Goal: Use online tool/utility

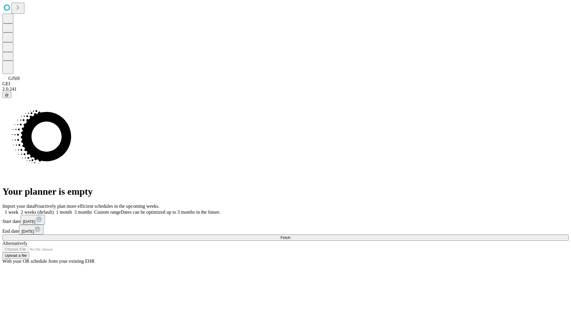
click at [290, 235] on span "Fetch" at bounding box center [285, 237] width 10 height 4
